Goal: Check status: Check status

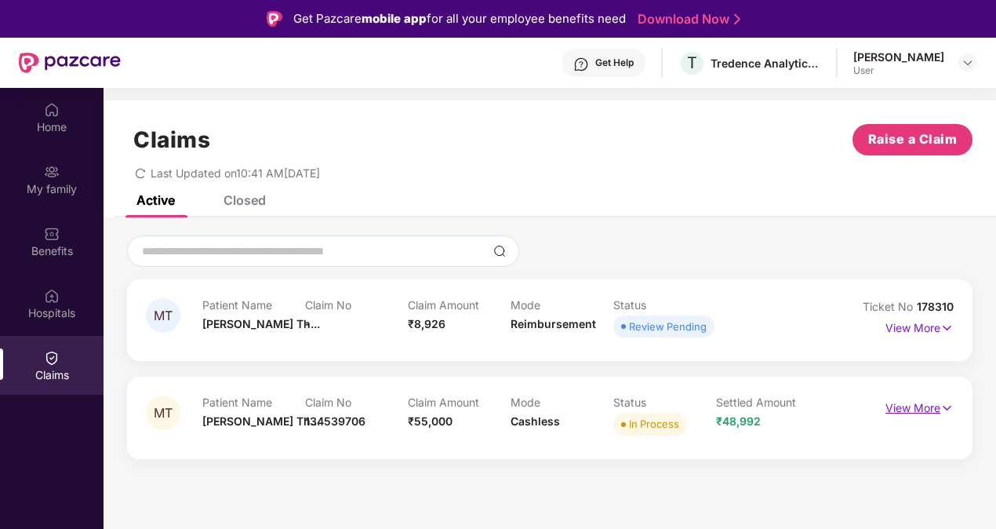
click at [908, 405] on p "View More" at bounding box center [920, 405] width 68 height 21
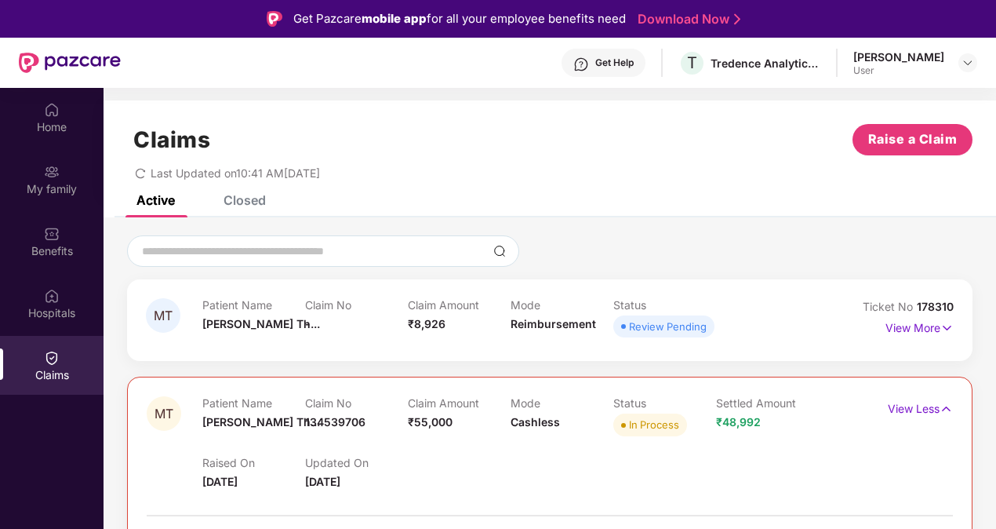
scroll to position [88, 0]
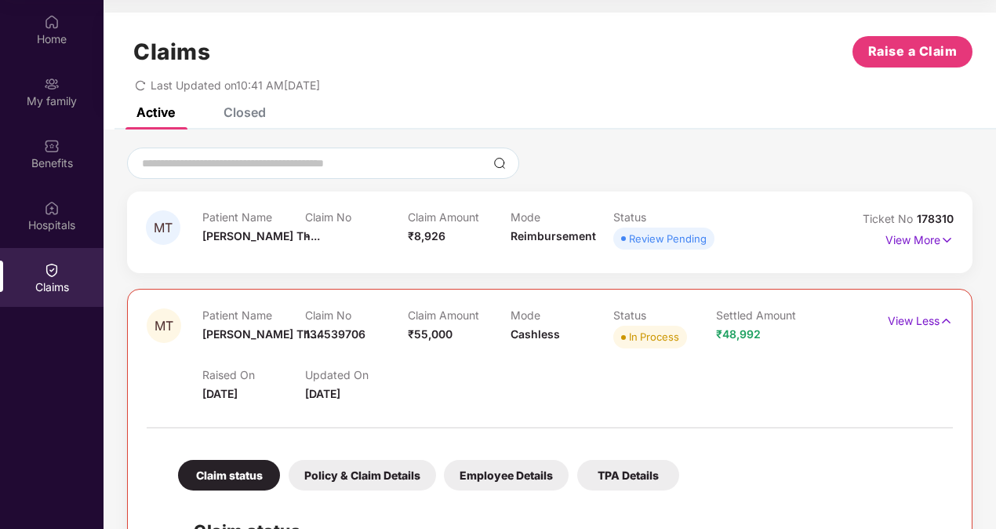
click at [991, 382] on div "MT Patient Name [PERSON_NAME]... Claim No - Claim Amount ₹8,926 Mode Reimbursem…" at bounding box center [550, 447] width 893 height 599
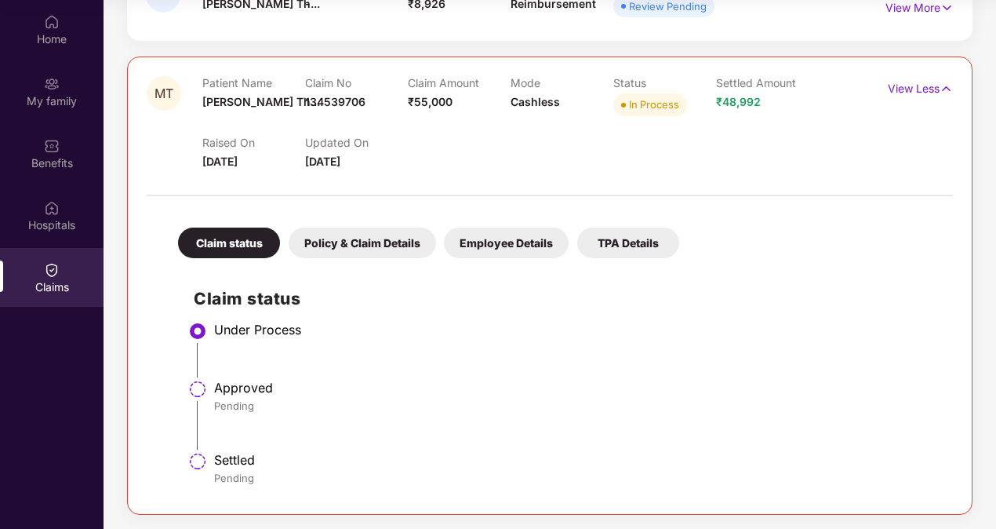
click at [388, 237] on div "Policy & Claim Details" at bounding box center [363, 243] width 148 height 31
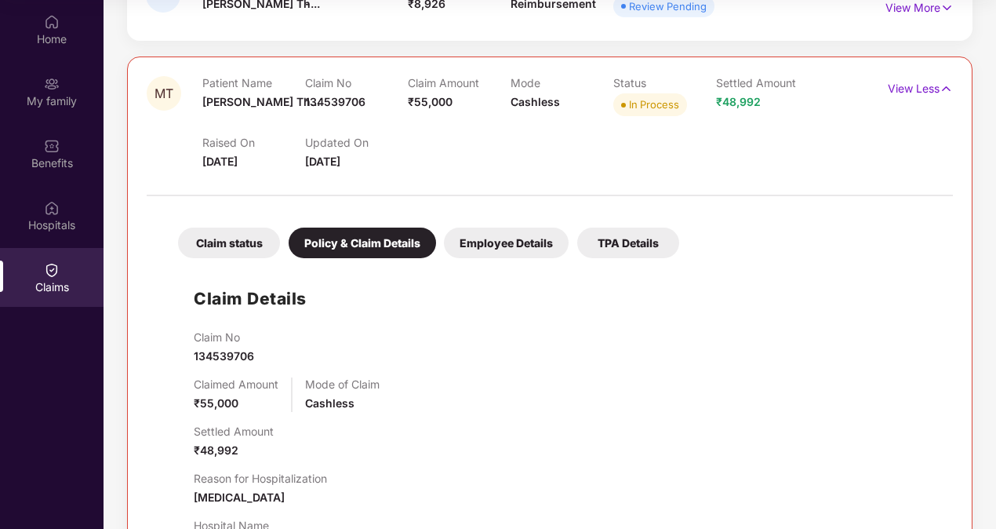
scroll to position [0, 0]
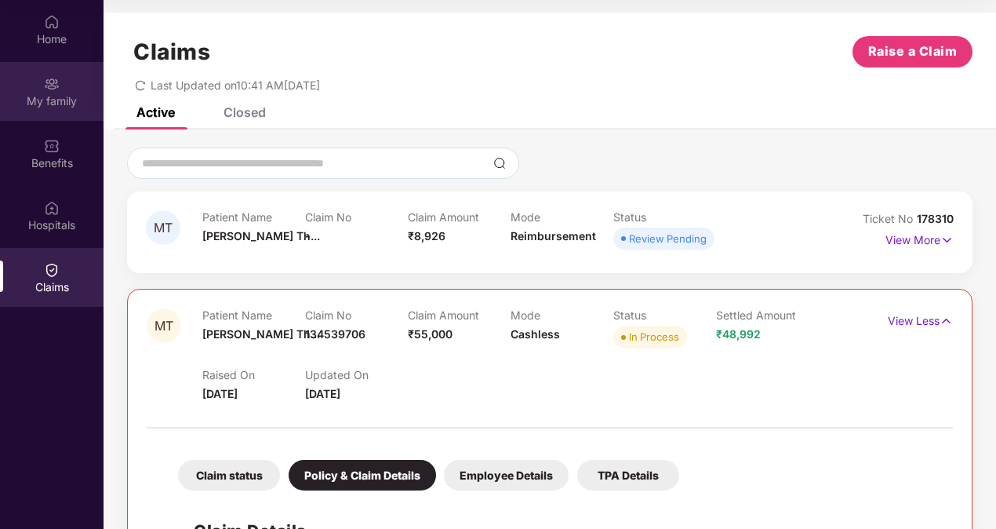
click at [47, 88] on img at bounding box center [52, 84] width 16 height 16
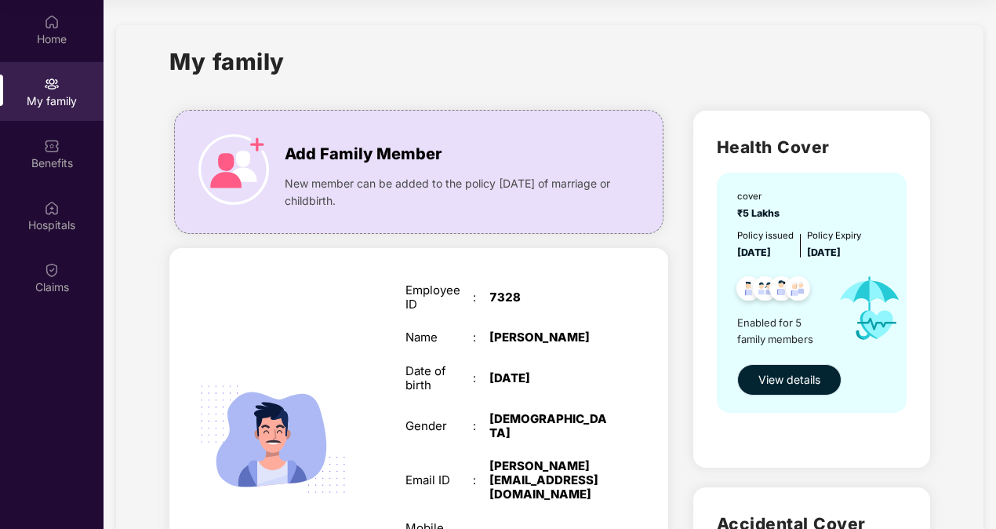
click at [818, 377] on span "View details" at bounding box center [790, 379] width 62 height 17
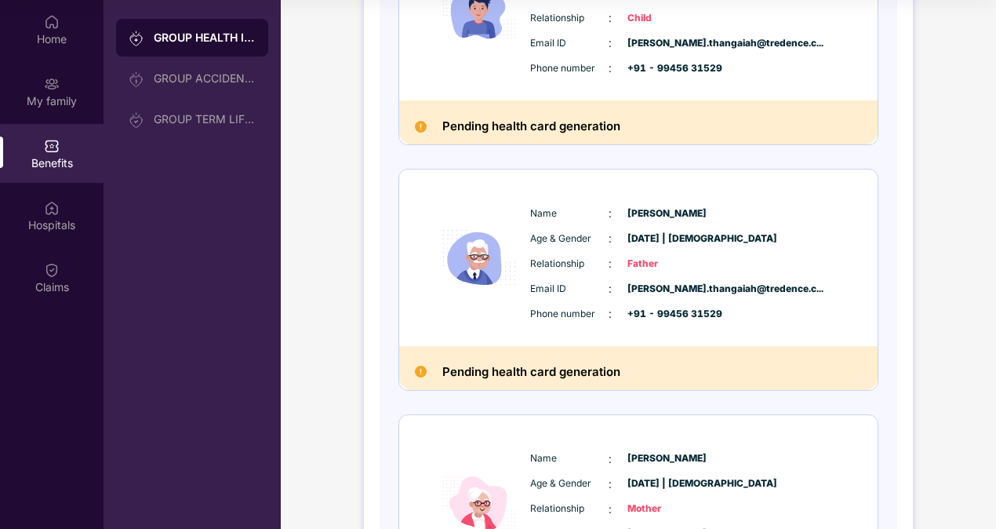
scroll to position [985, 0]
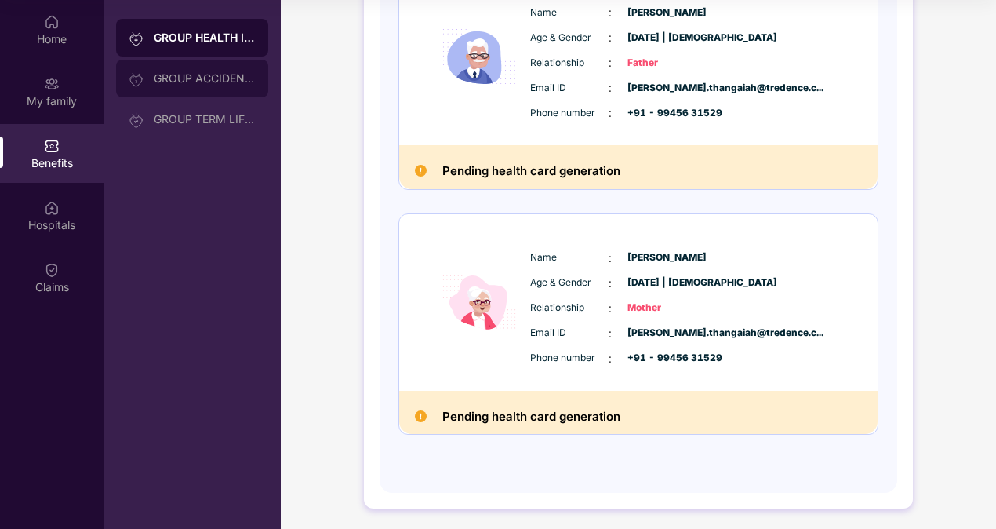
click at [205, 73] on div "GROUP ACCIDENTAL INSURANCE" at bounding box center [205, 78] width 102 height 13
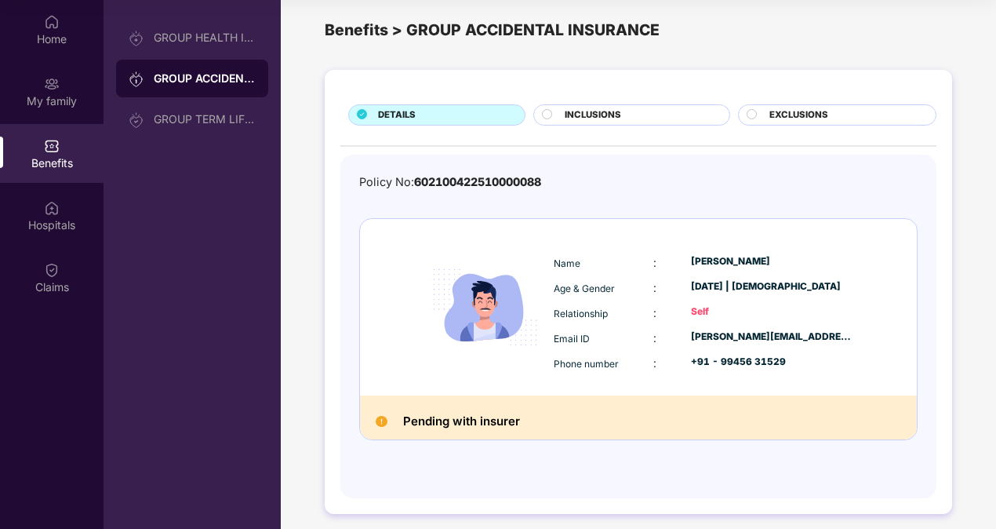
scroll to position [20, 0]
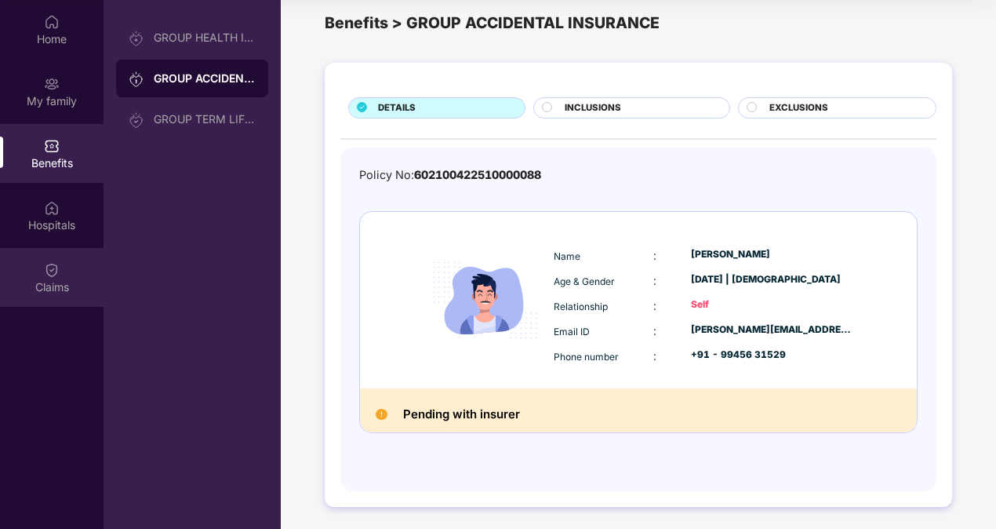
click at [44, 269] on img at bounding box center [52, 270] width 16 height 16
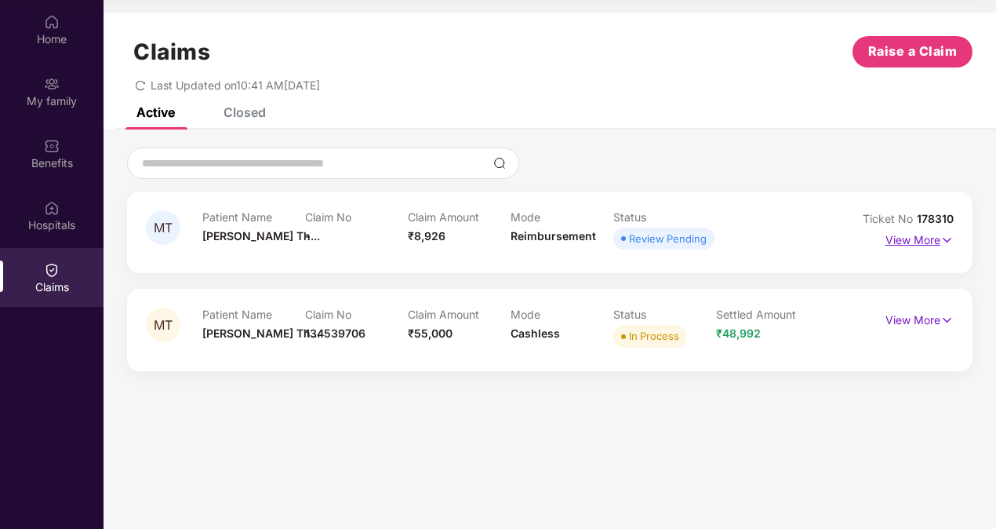
click at [940, 231] on p "View More" at bounding box center [920, 238] width 68 height 21
